Goal: Find specific page/section: Find specific page/section

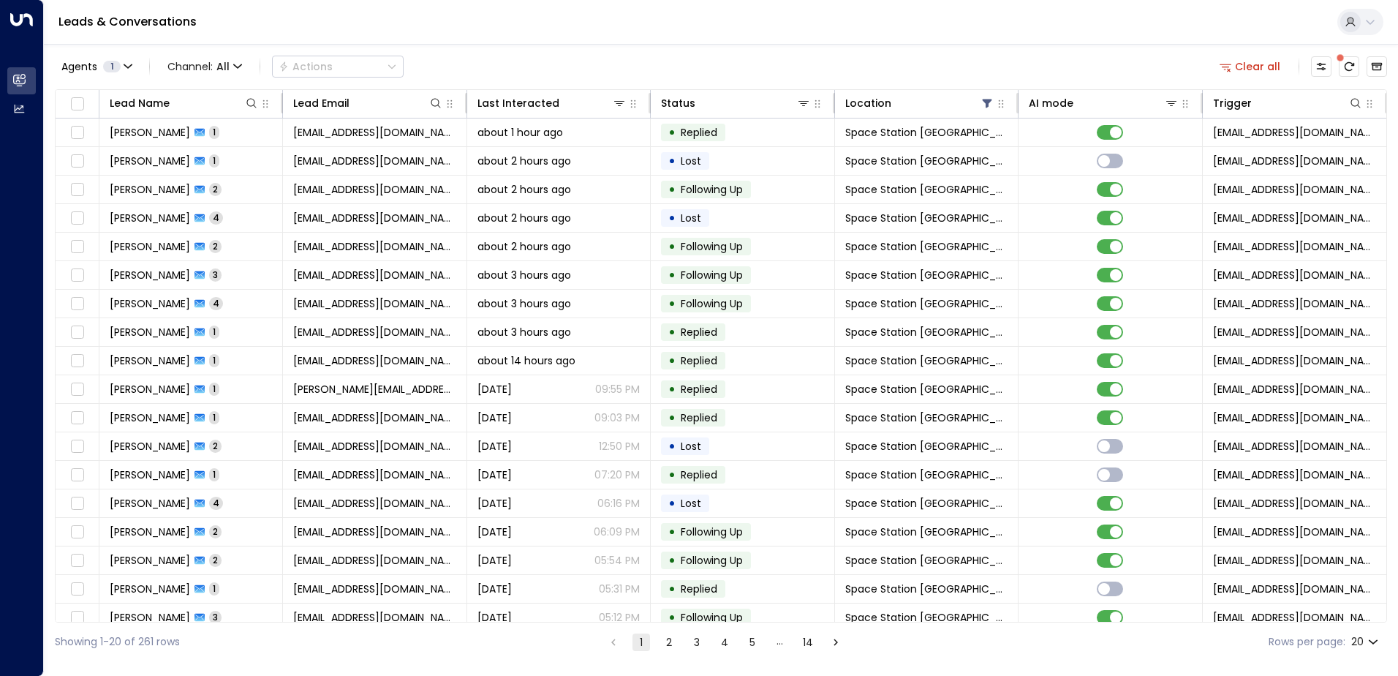
click at [1344, 62] on span at bounding box center [1340, 57] width 15 height 15
click at [1337, 67] on div at bounding box center [1349, 66] width 76 height 20
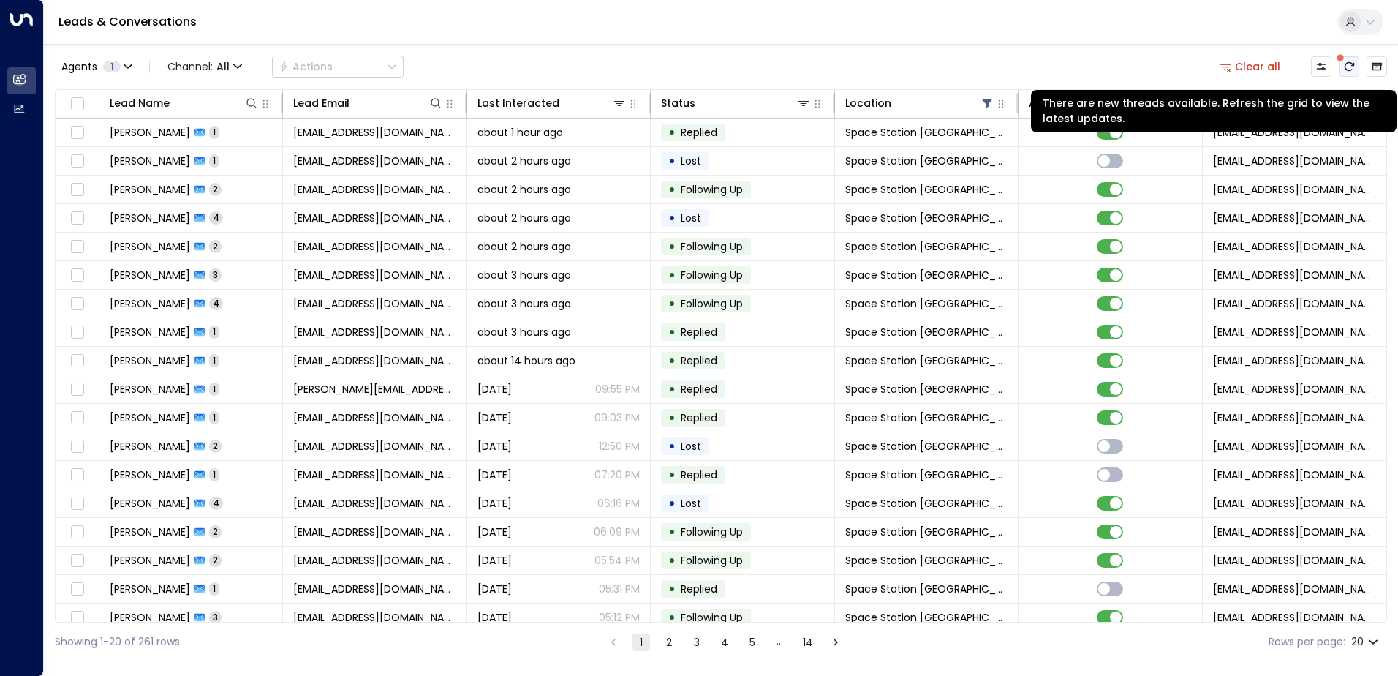
click at [1343, 65] on icon "There are new threads available. Refresh the grid to view the latest updates." at bounding box center [1349, 67] width 12 height 12
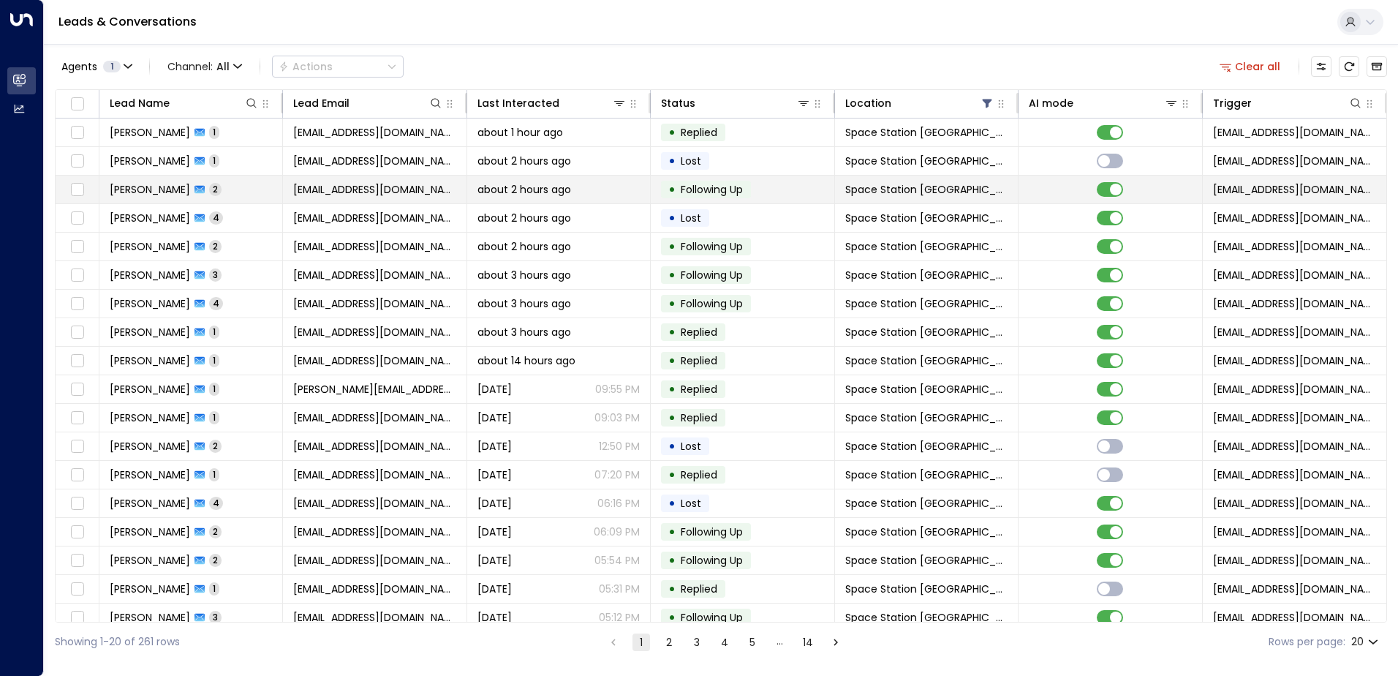
click at [141, 189] on span "[PERSON_NAME]" at bounding box center [150, 189] width 80 height 15
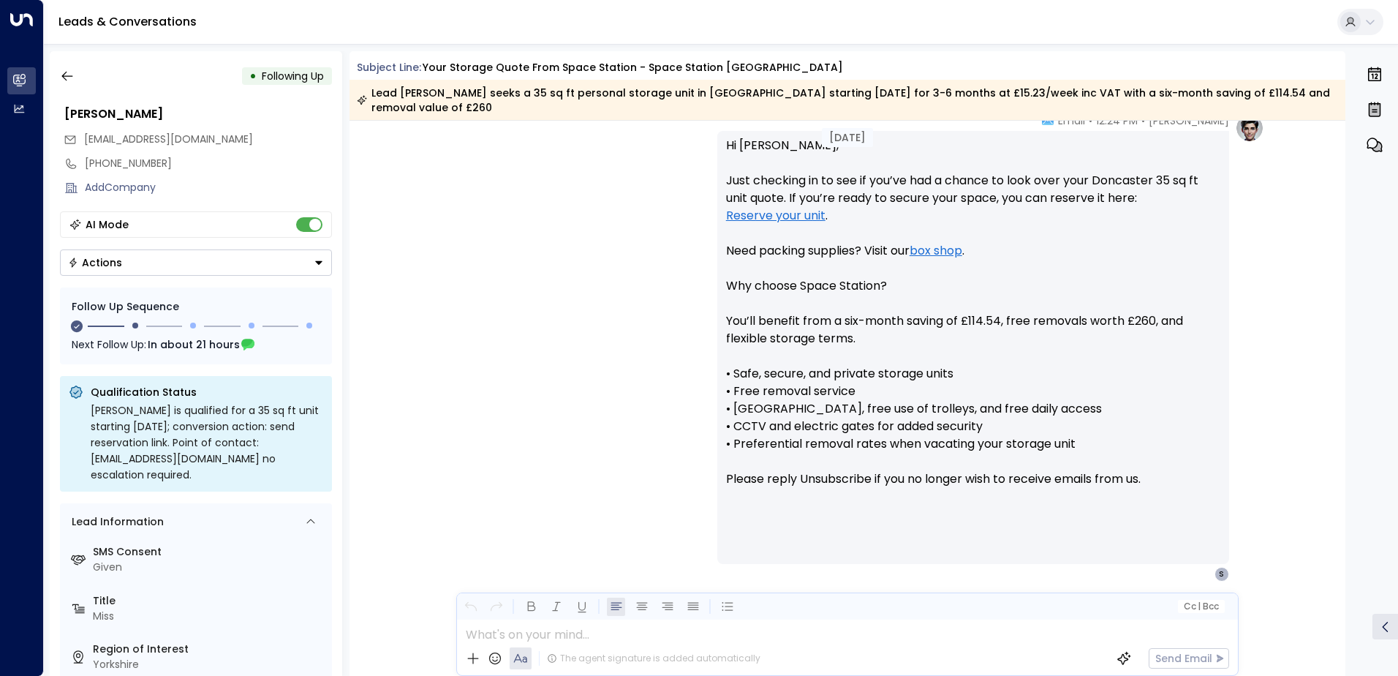
scroll to position [1031, 0]
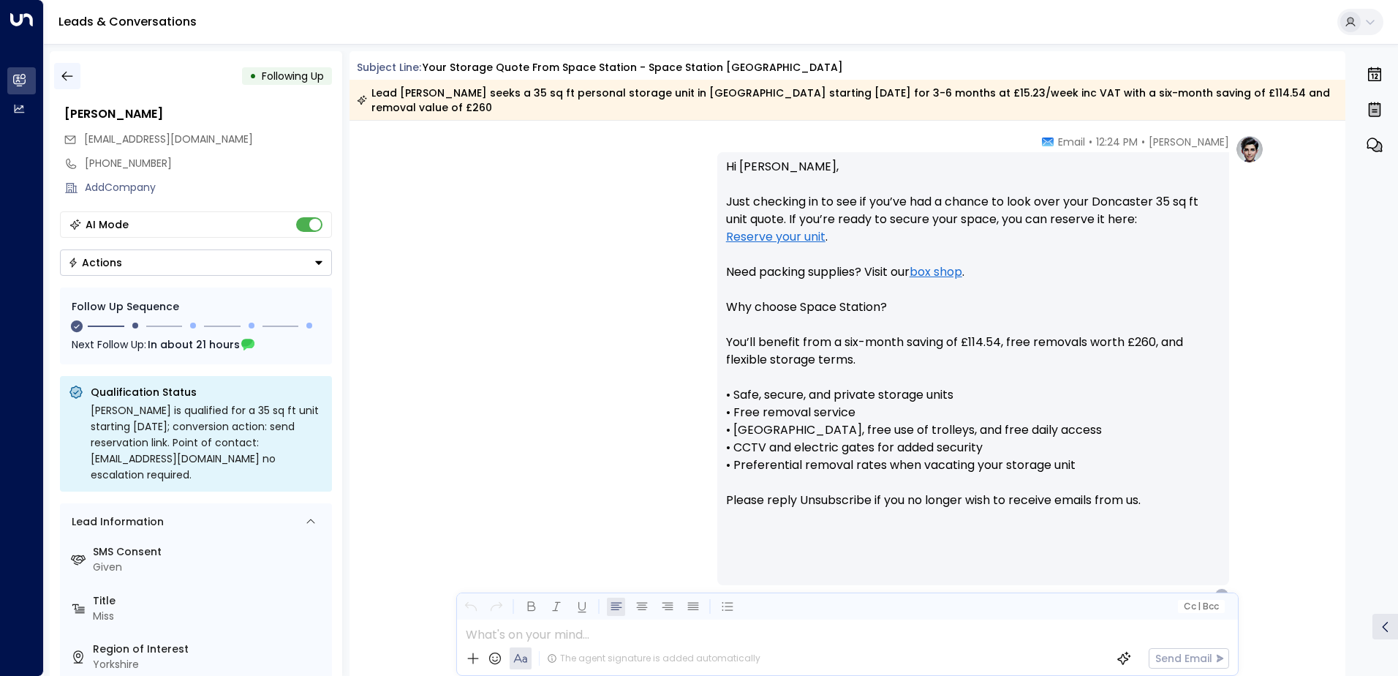
click at [65, 73] on icon "button" at bounding box center [66, 77] width 11 height 10
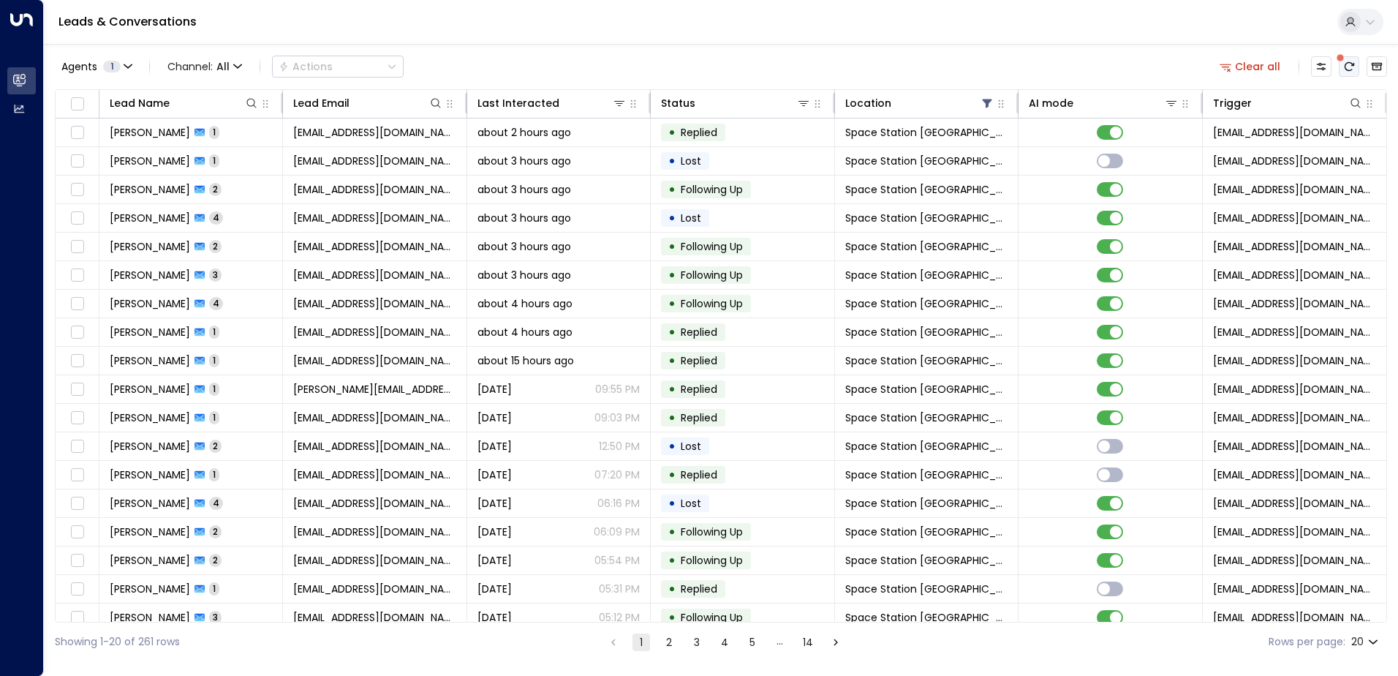
click at [1354, 70] on icon "There are new threads available. Refresh the grid to view the latest updates." at bounding box center [1349, 67] width 12 height 12
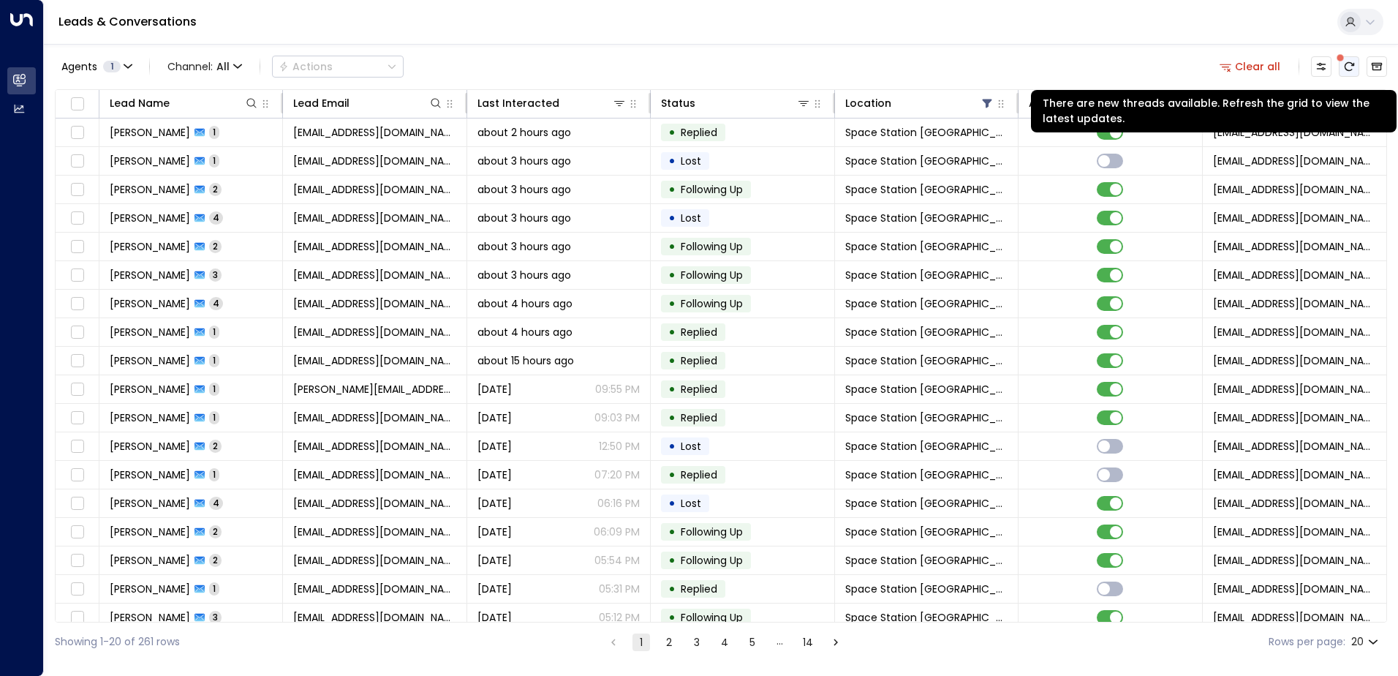
click at [1348, 64] on icon "There are new threads available. Refresh the grid to view the latest updates." at bounding box center [1349, 67] width 12 height 12
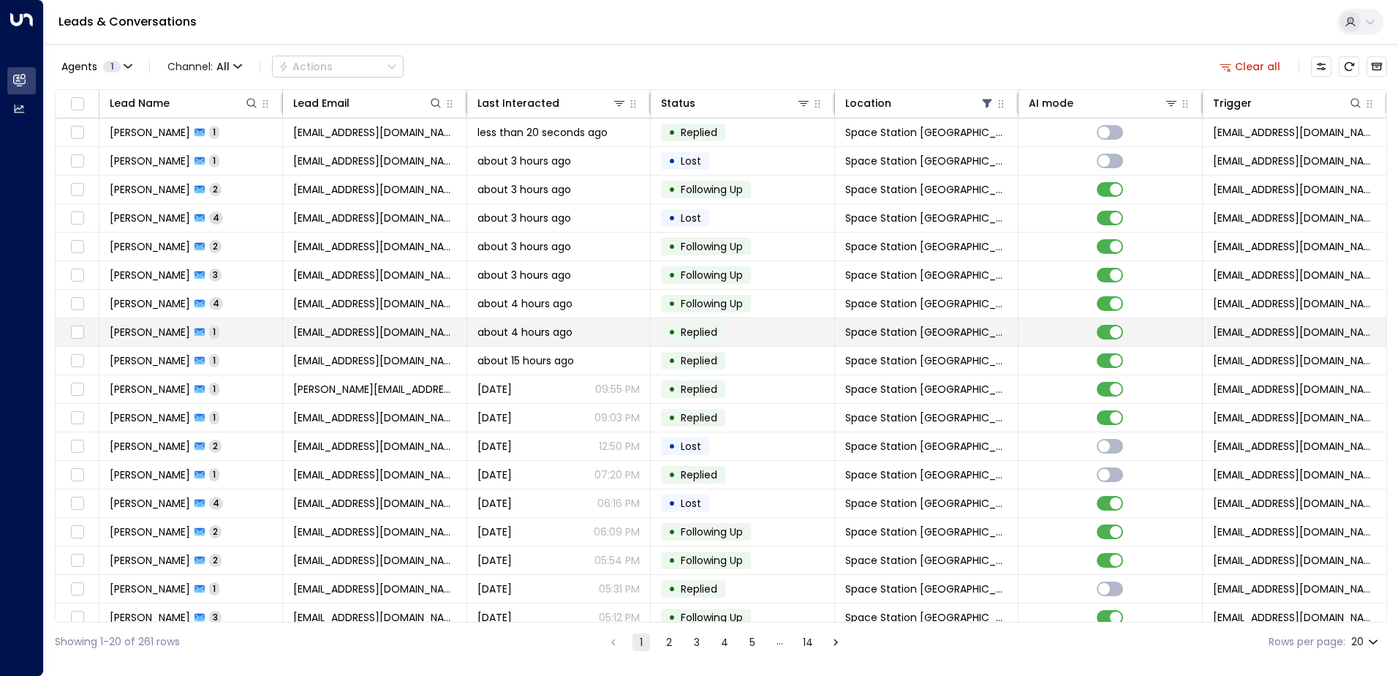
click at [173, 326] on span "[PERSON_NAME]" at bounding box center [150, 332] width 80 height 15
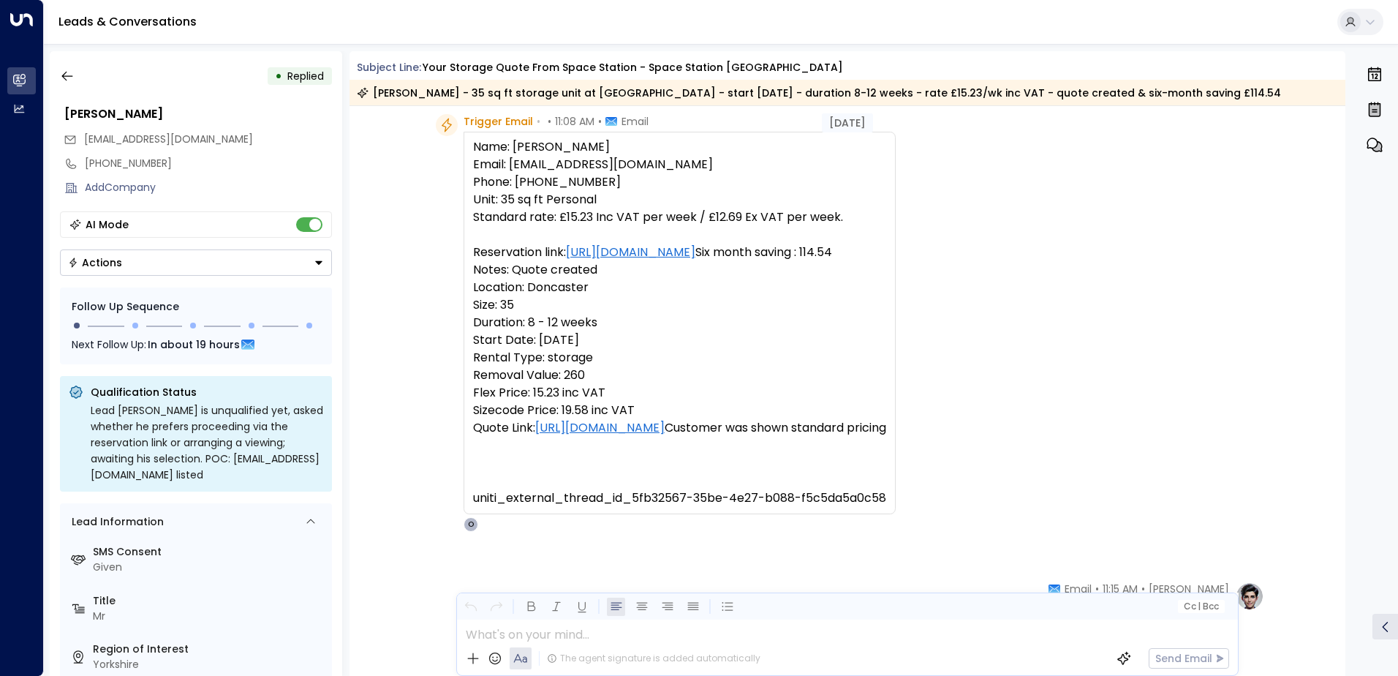
scroll to position [7, 0]
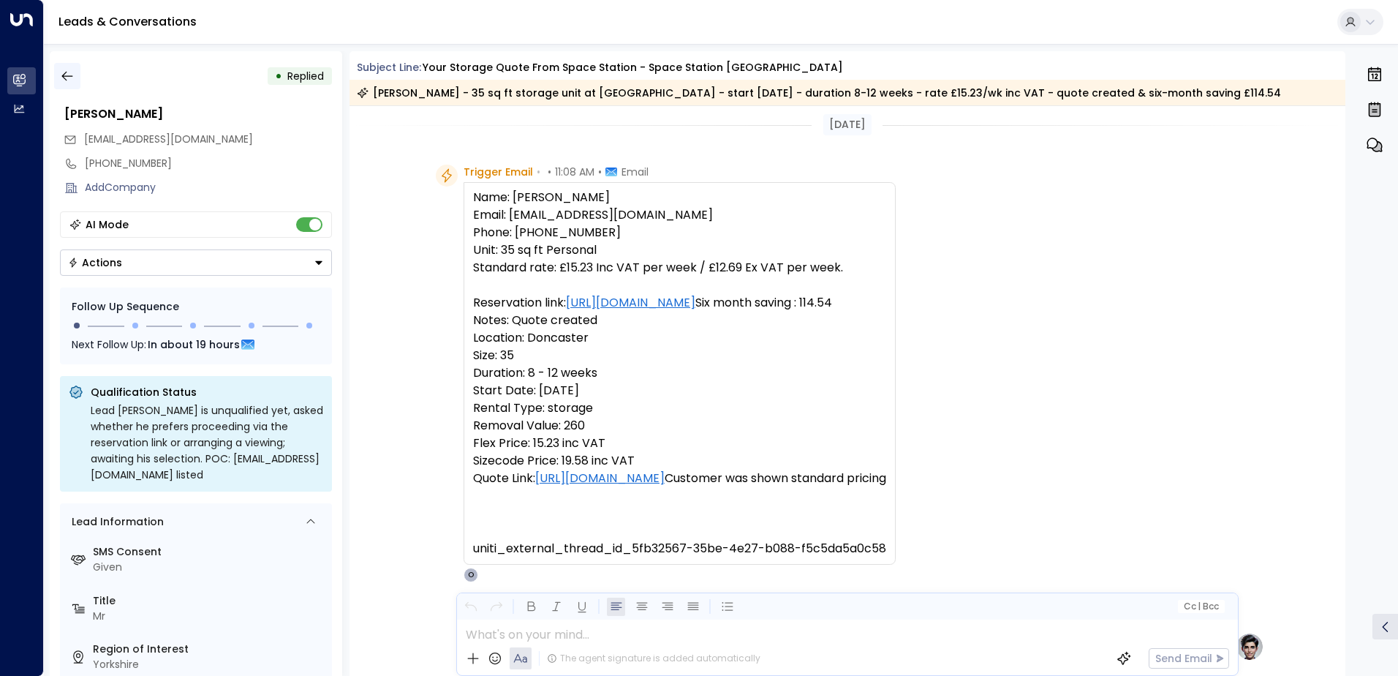
click at [72, 73] on icon "button" at bounding box center [67, 76] width 15 height 15
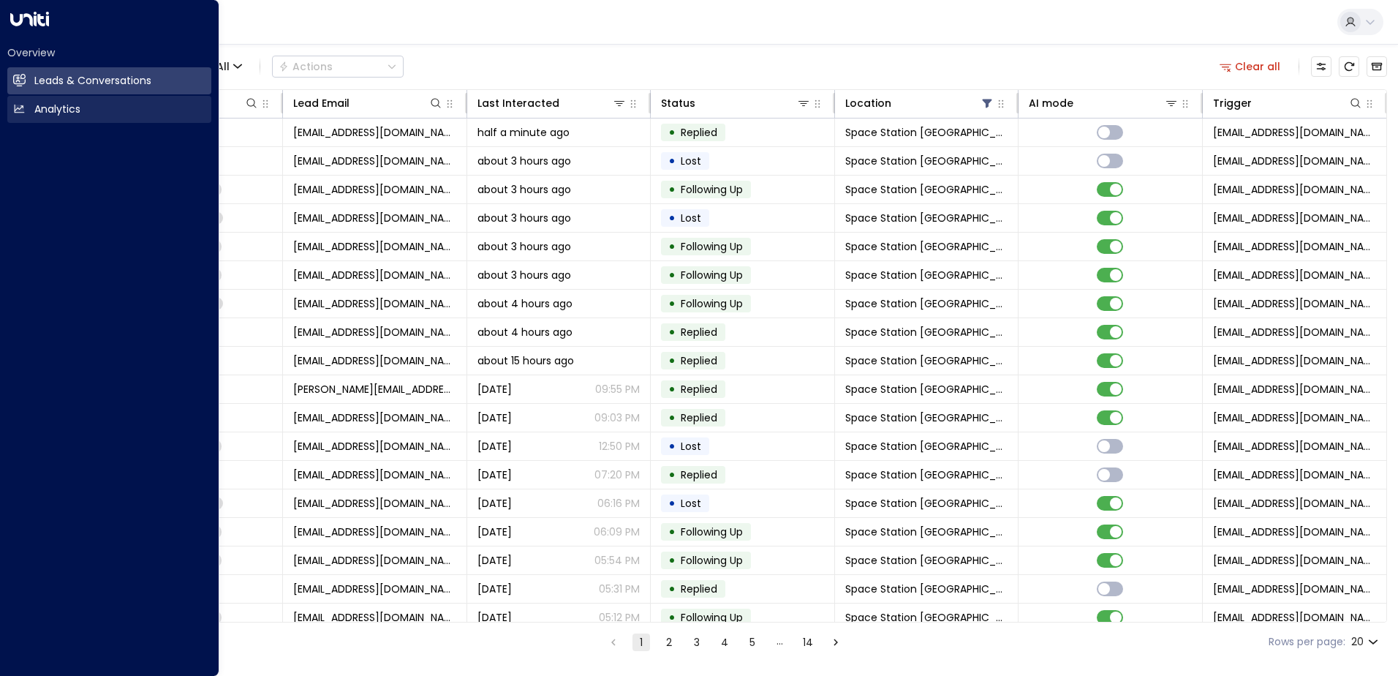
click at [34, 109] on link "Analytics Analytics" at bounding box center [109, 109] width 204 height 27
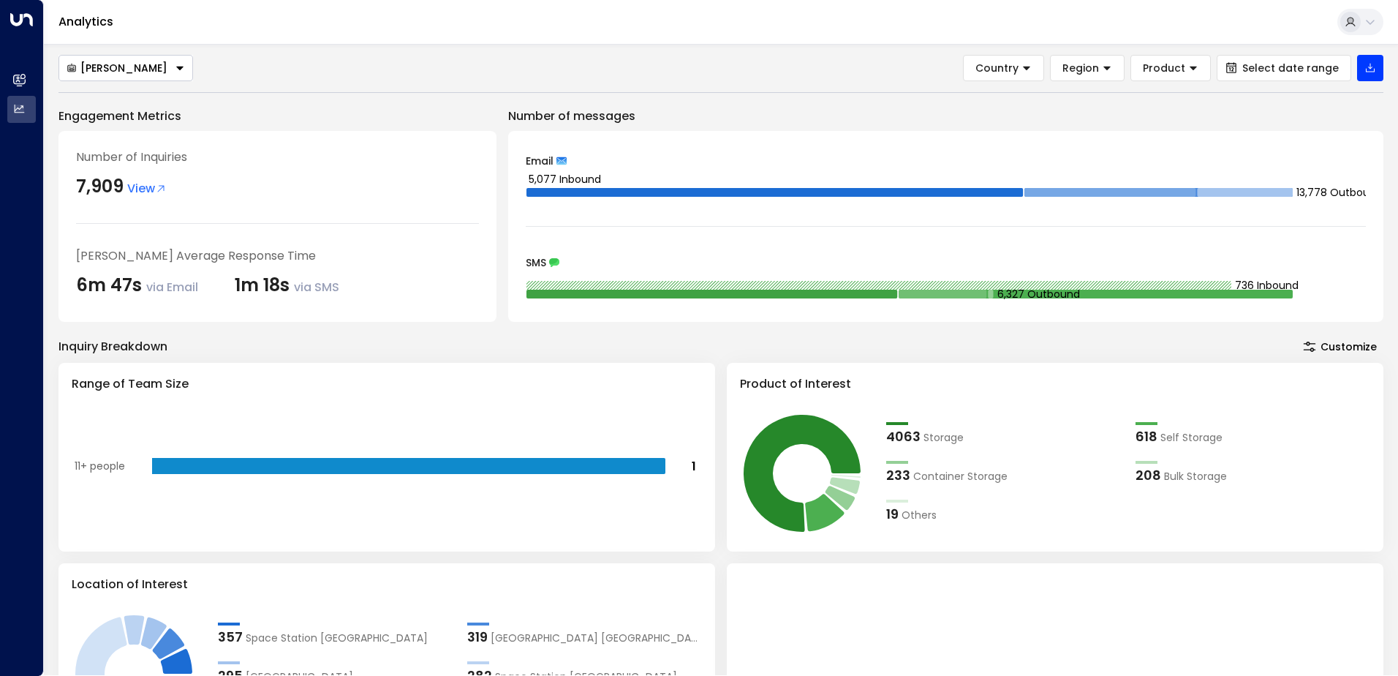
click at [916, 437] on div "4063" at bounding box center [903, 436] width 34 height 20
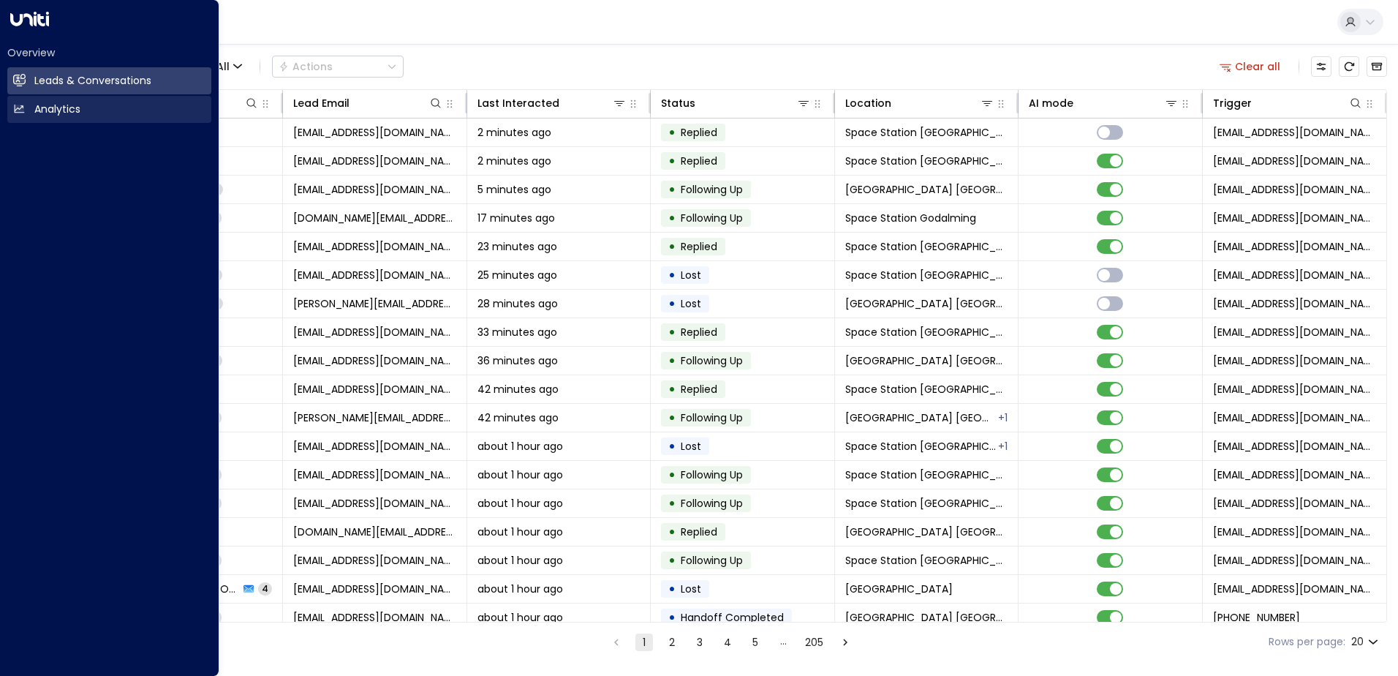
click at [25, 112] on icon at bounding box center [19, 108] width 12 height 12
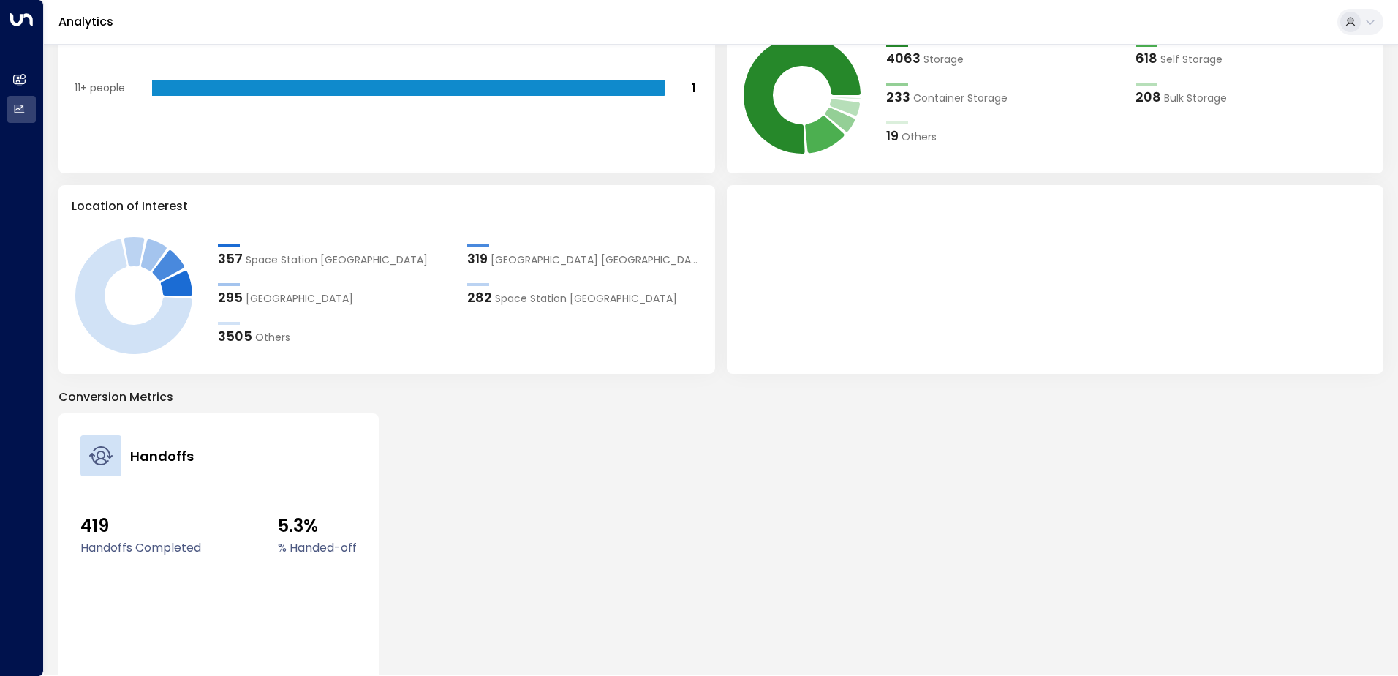
scroll to position [307, 0]
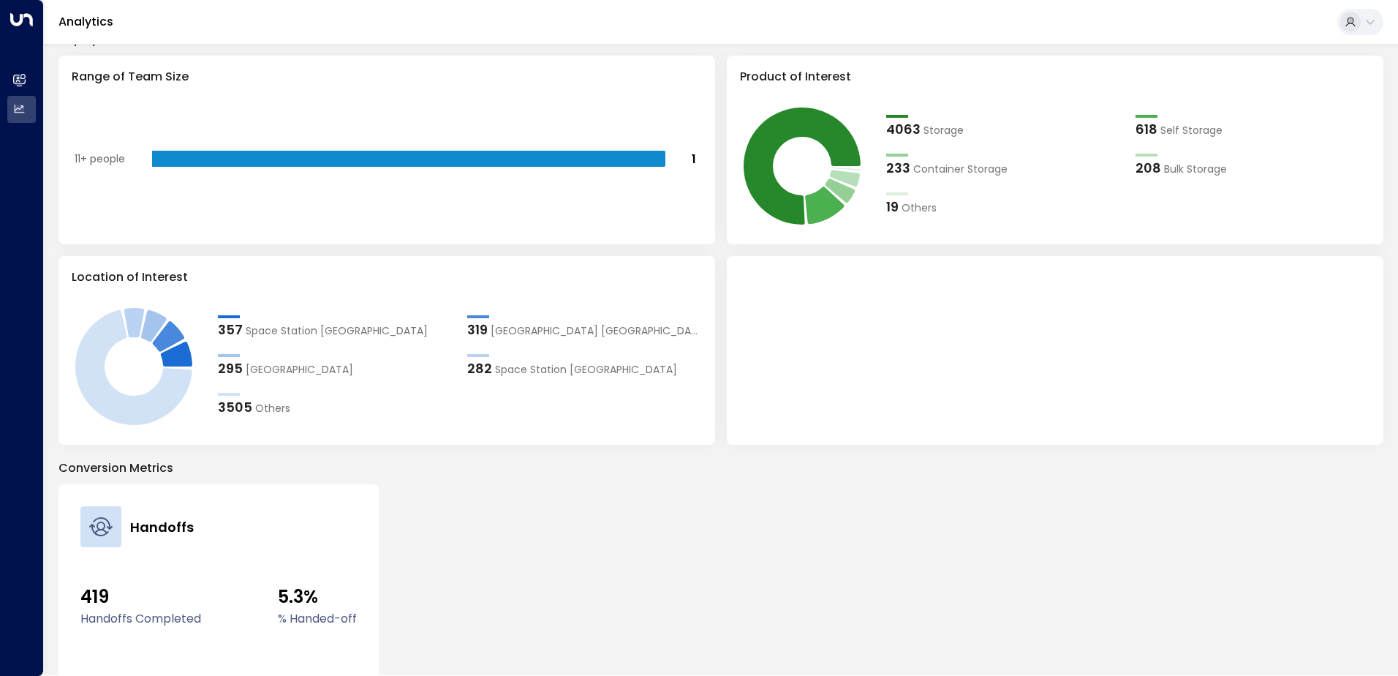
click at [255, 405] on span "Others" at bounding box center [272, 408] width 35 height 15
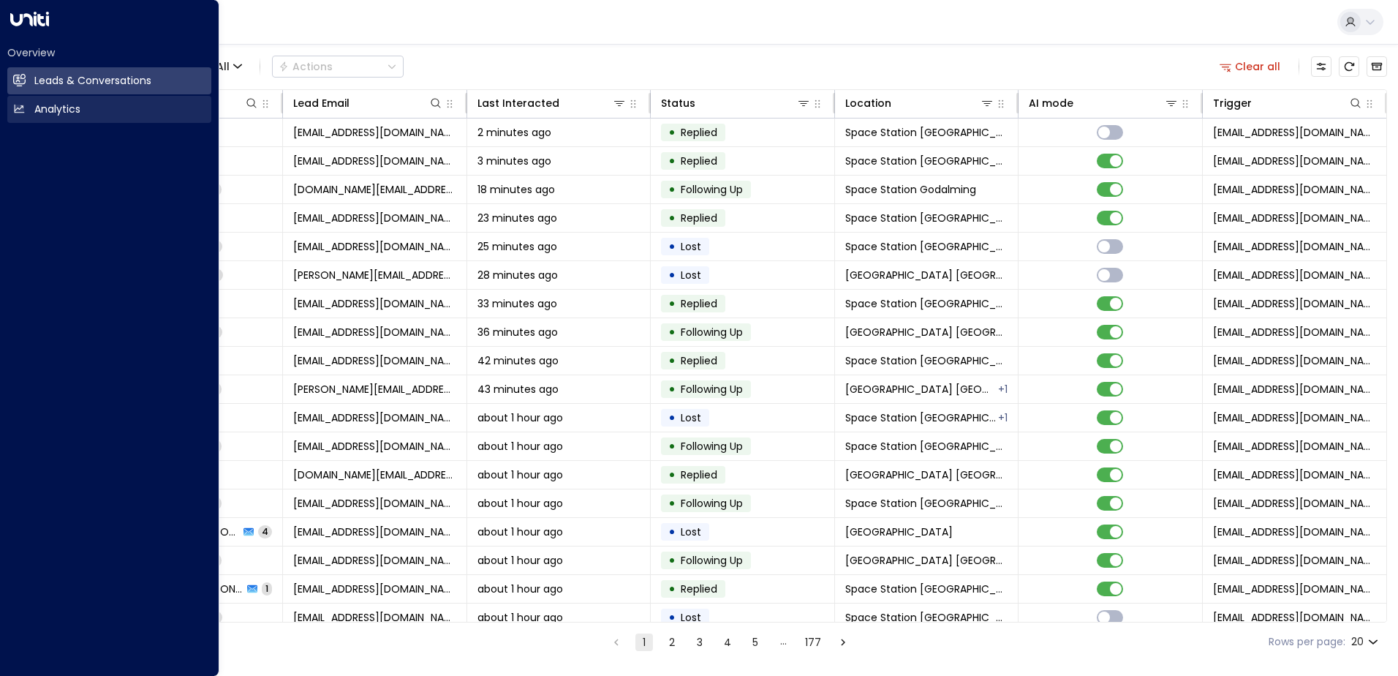
click at [23, 111] on icon at bounding box center [20, 109] width 10 height 8
